Goal: Task Accomplishment & Management: Manage account settings

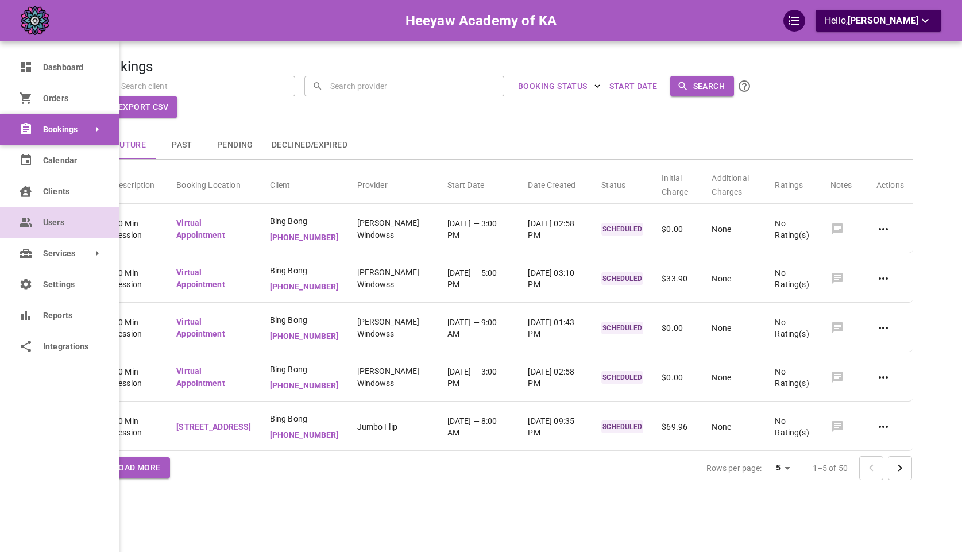
click at [31, 215] on icon at bounding box center [26, 222] width 14 height 14
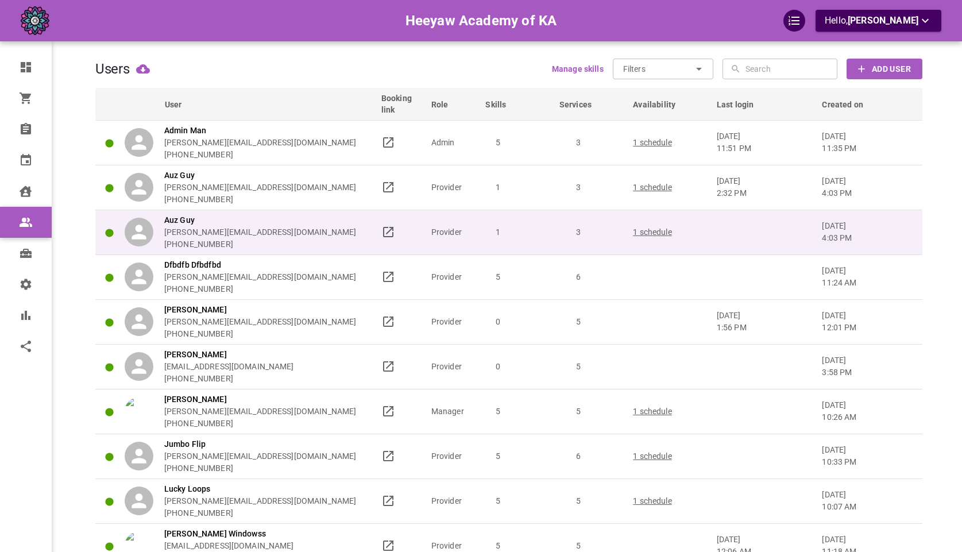
click at [550, 239] on td "1" at bounding box center [517, 232] width 74 height 45
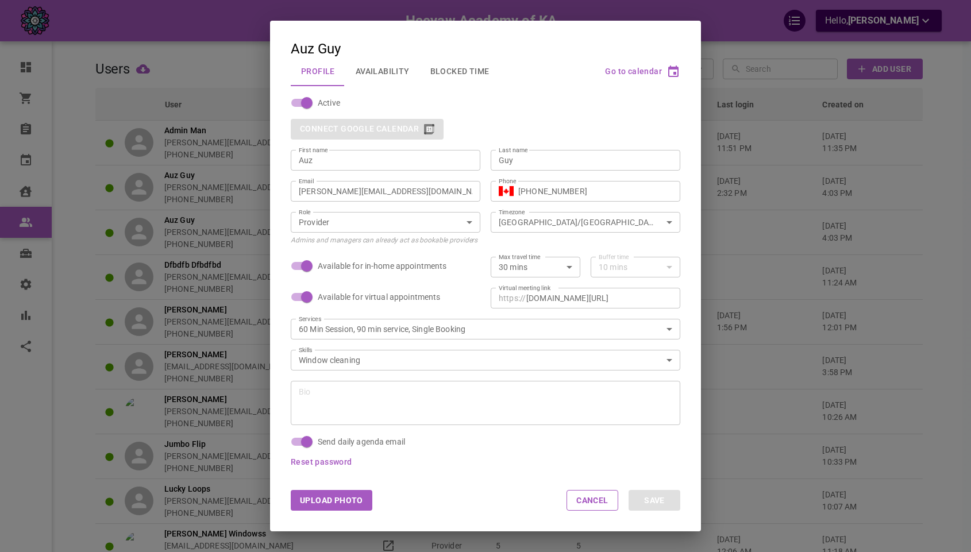
click at [398, 79] on button "Availability" at bounding box center [382, 71] width 75 height 30
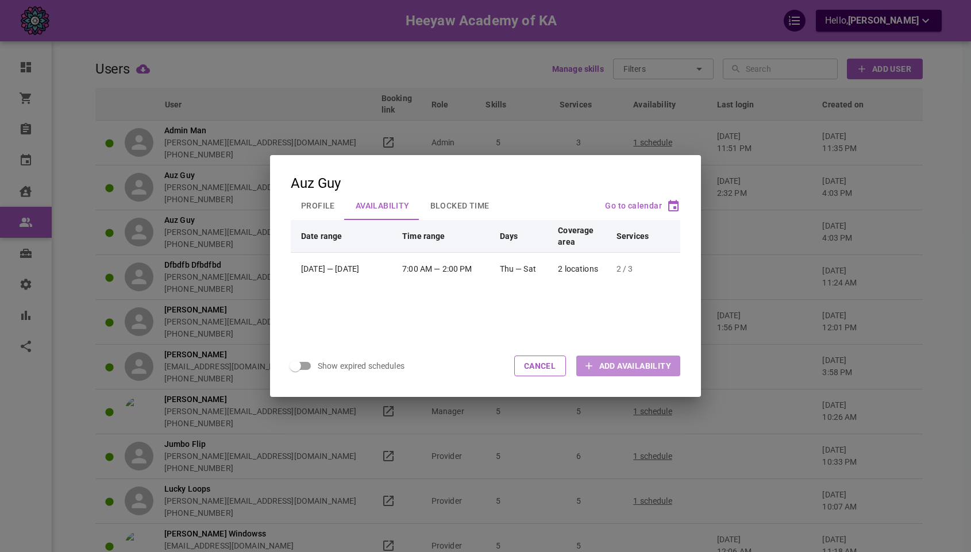
click at [611, 356] on button "Add Availability" at bounding box center [628, 366] width 104 height 21
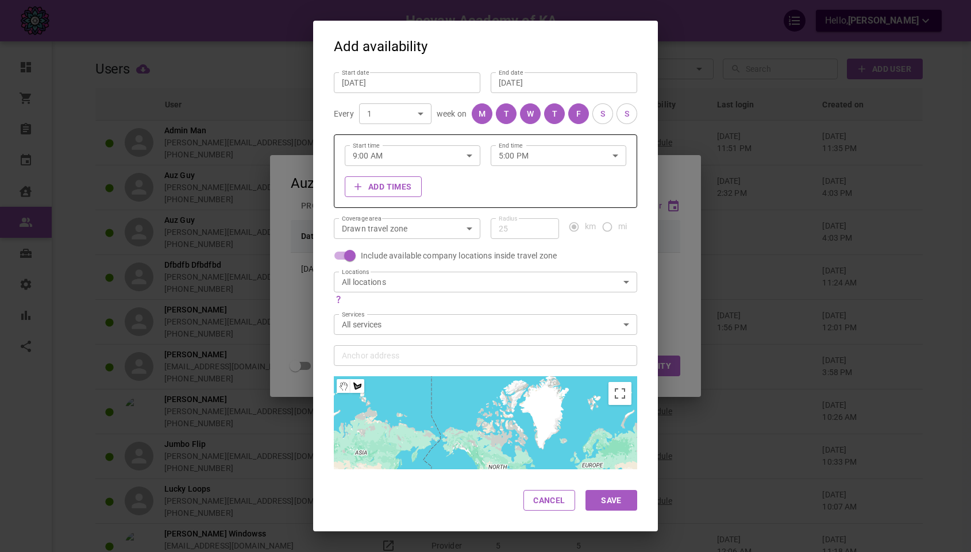
click at [639, 253] on div "Start date Aug 19, 2025 Start date End date Aug 19, 2035 End date Every 1 1 ​ w…" at bounding box center [485, 265] width 345 height 407
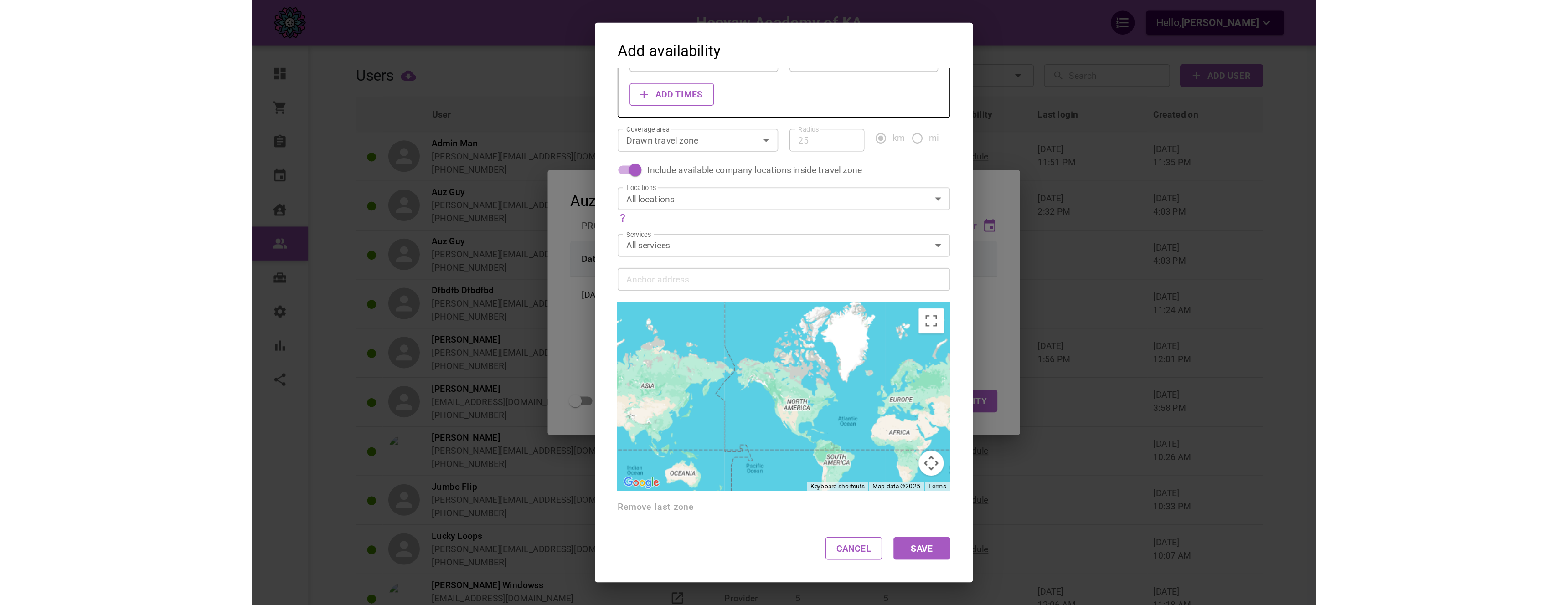
scroll to position [2, 0]
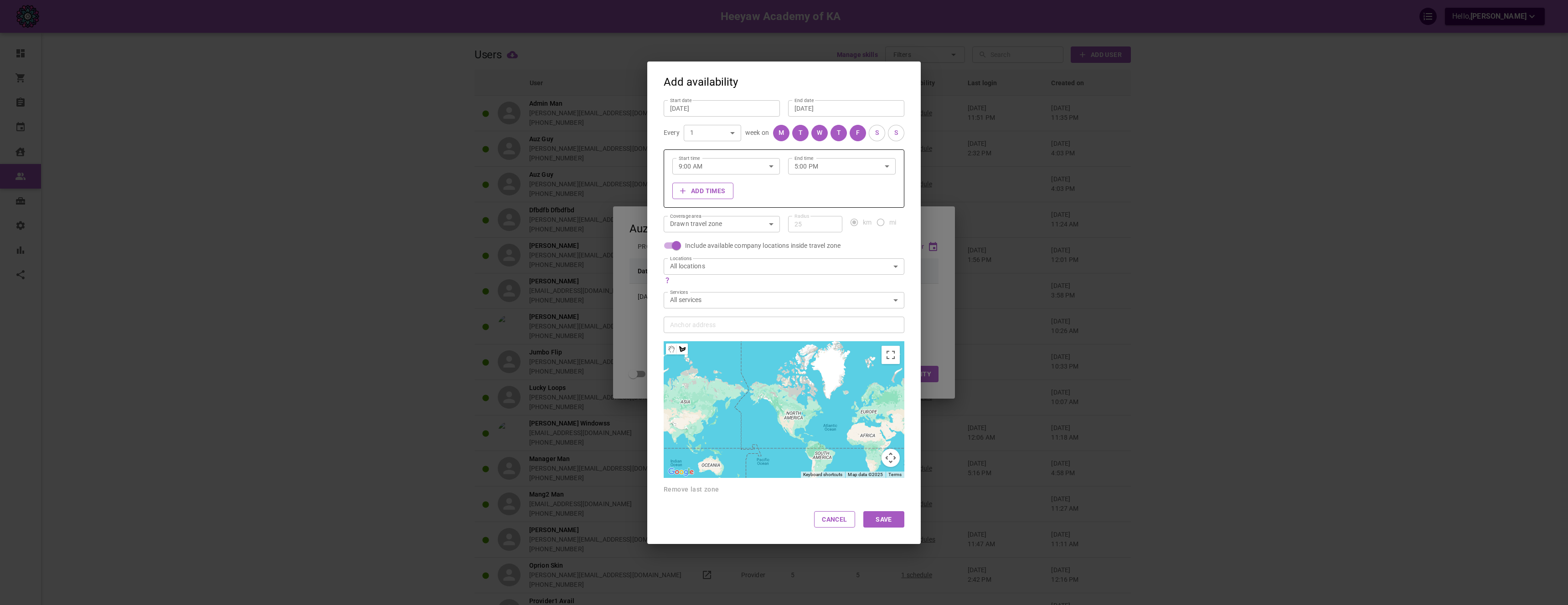
click at [770, 216] on div "Add availability Start date Aug 19, 2025 Start date End date Aug 19, 2035 End d…" at bounding box center [784, 302] width 1568 height 605
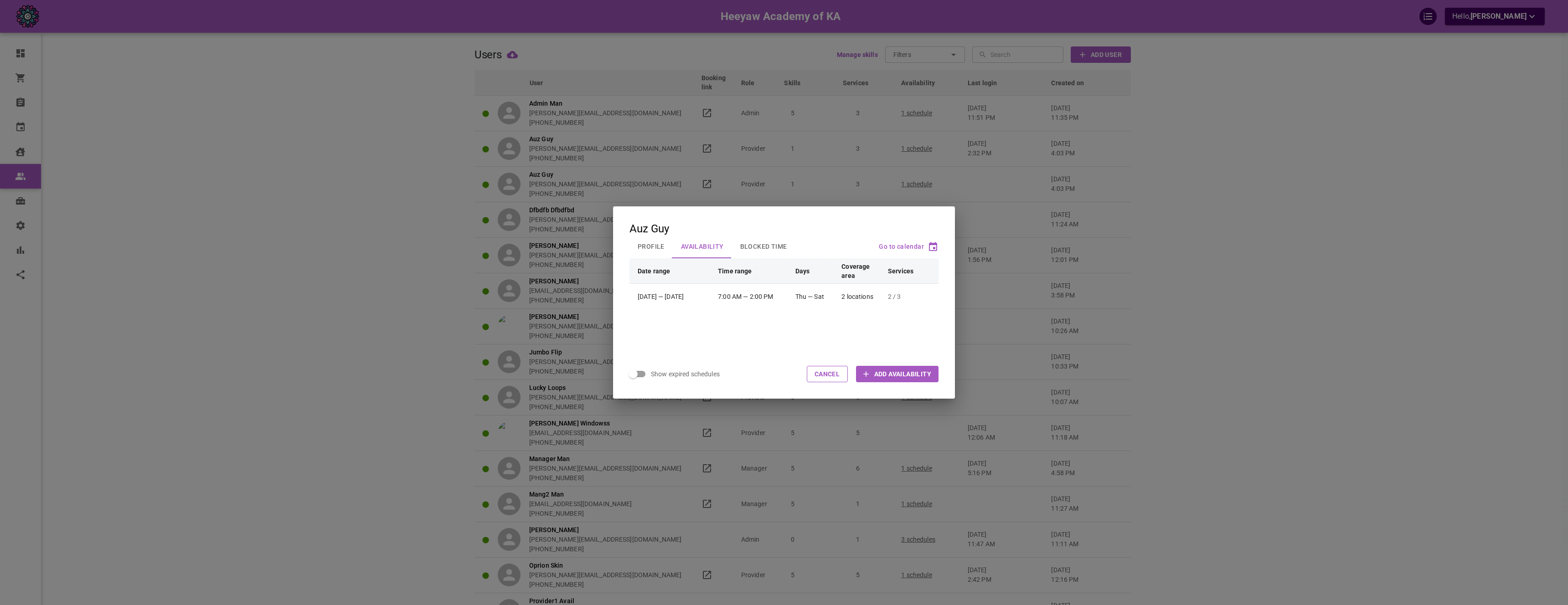
click at [658, 250] on button "Profile" at bounding box center [651, 247] width 44 height 24
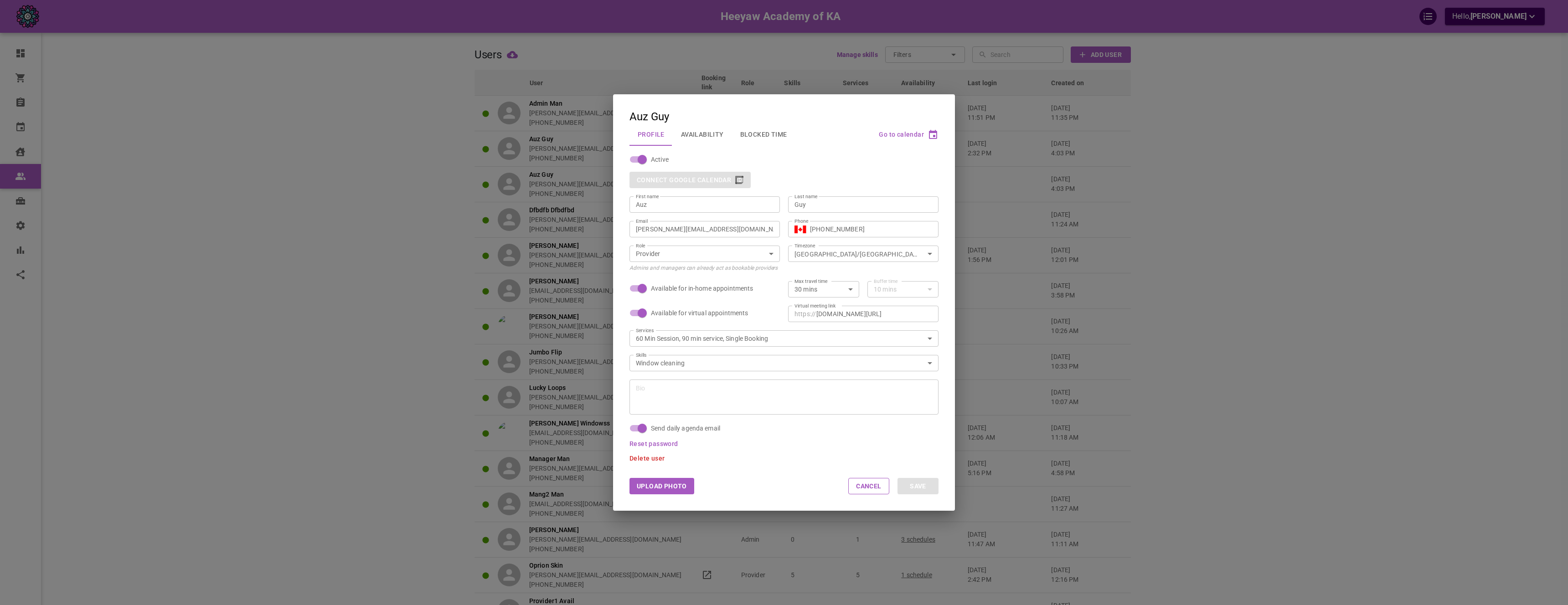
click at [752, 141] on button "Blocked Time" at bounding box center [763, 135] width 63 height 24
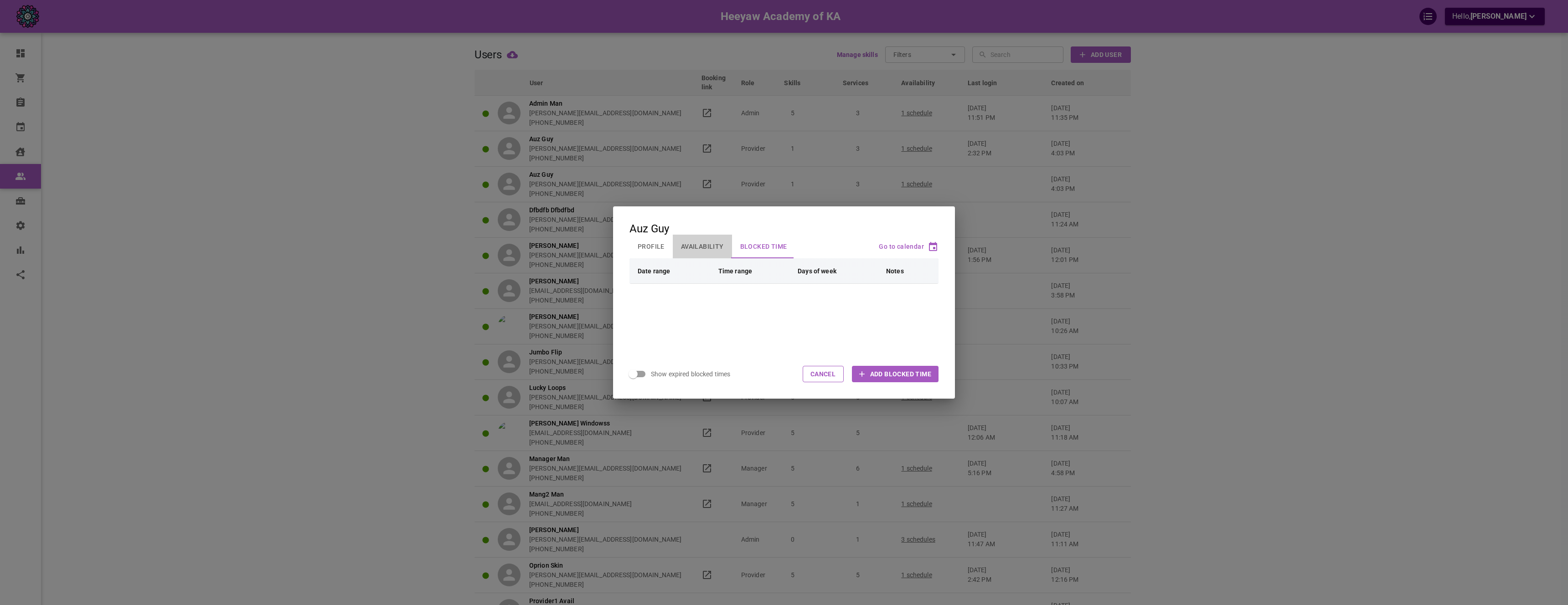
click at [705, 247] on button "Availability" at bounding box center [702, 247] width 60 height 24
click at [770, 247] on div "Profile Availability Blocked Time Go to calendar" at bounding box center [783, 247] width 309 height 24
